Goal: Transaction & Acquisition: Purchase product/service

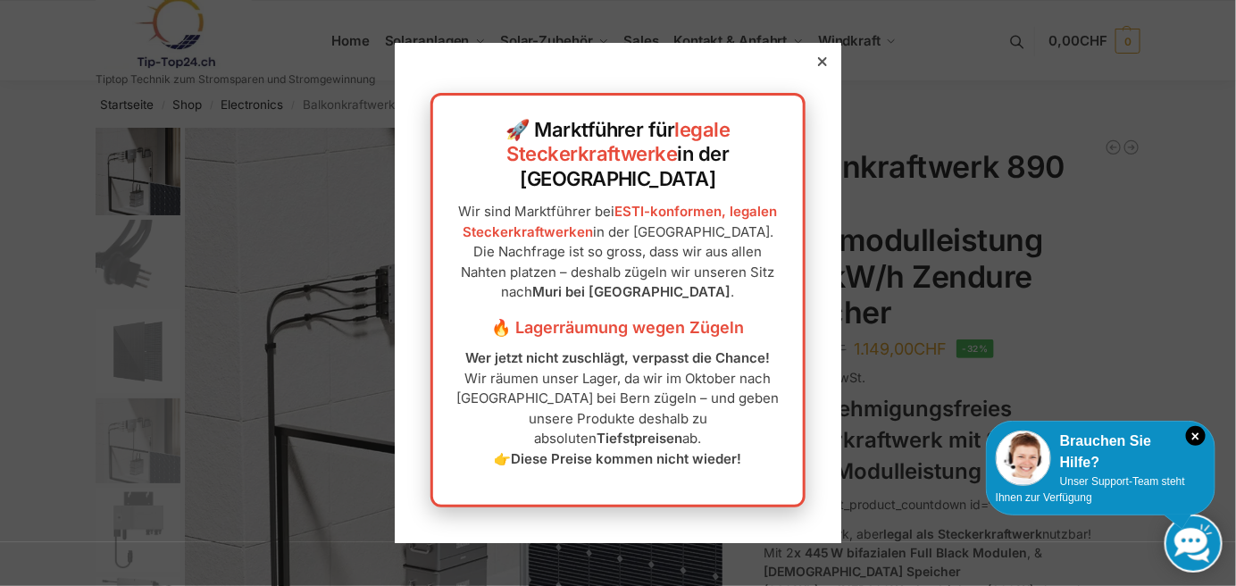
click at [818, 66] on icon at bounding box center [822, 61] width 9 height 9
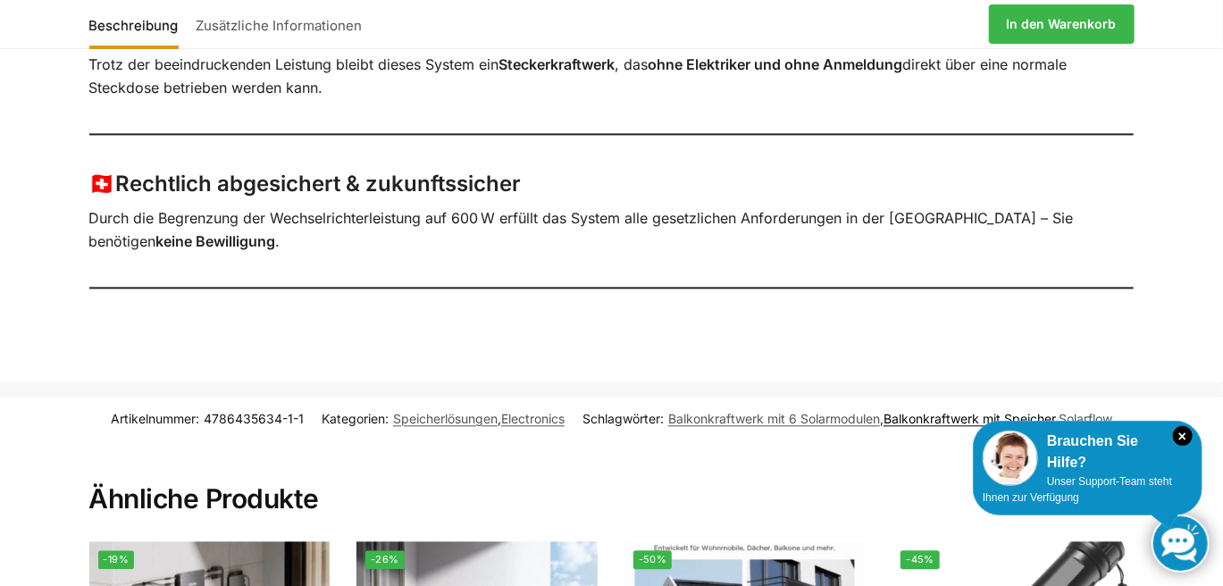
scroll to position [2054, 0]
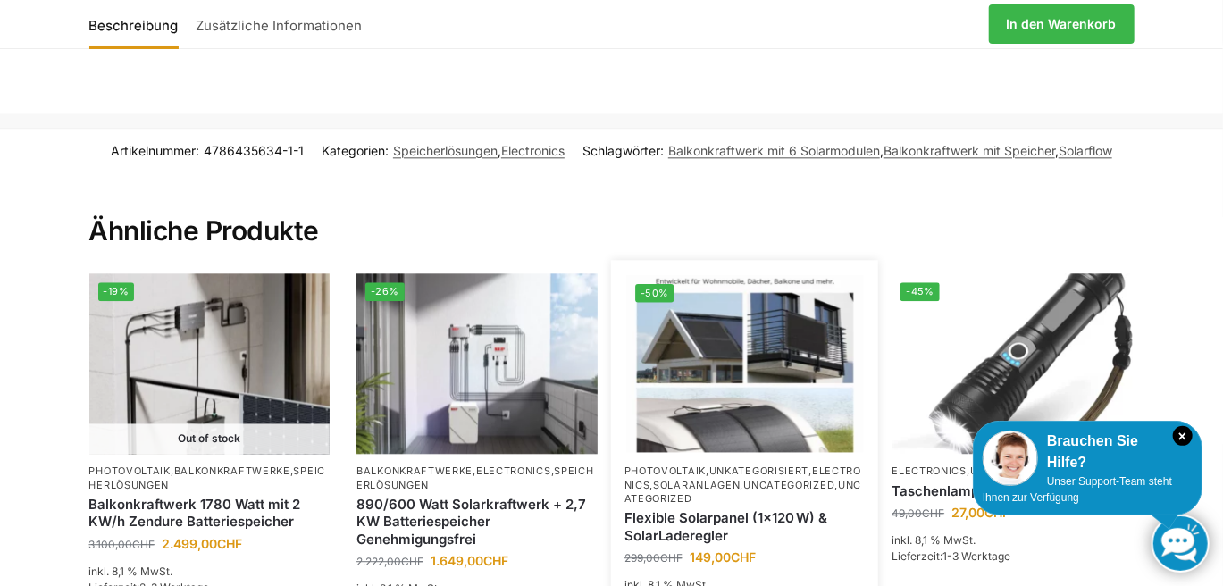
click at [716, 384] on img at bounding box center [744, 364] width 237 height 178
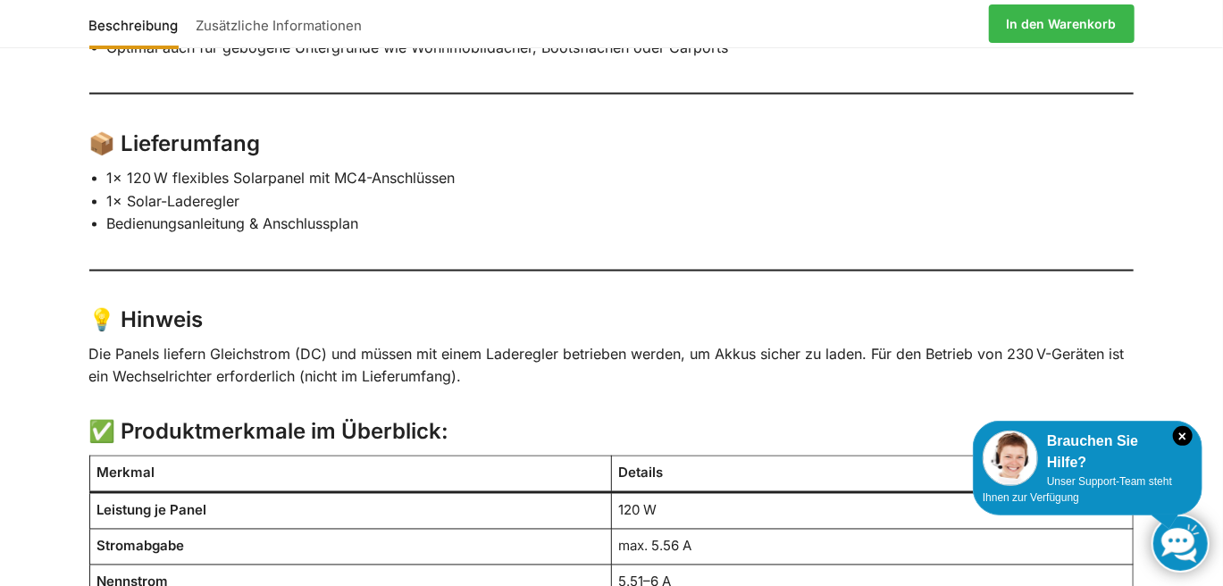
scroll to position [1519, 0]
